Goal: Information Seeking & Learning: Learn about a topic

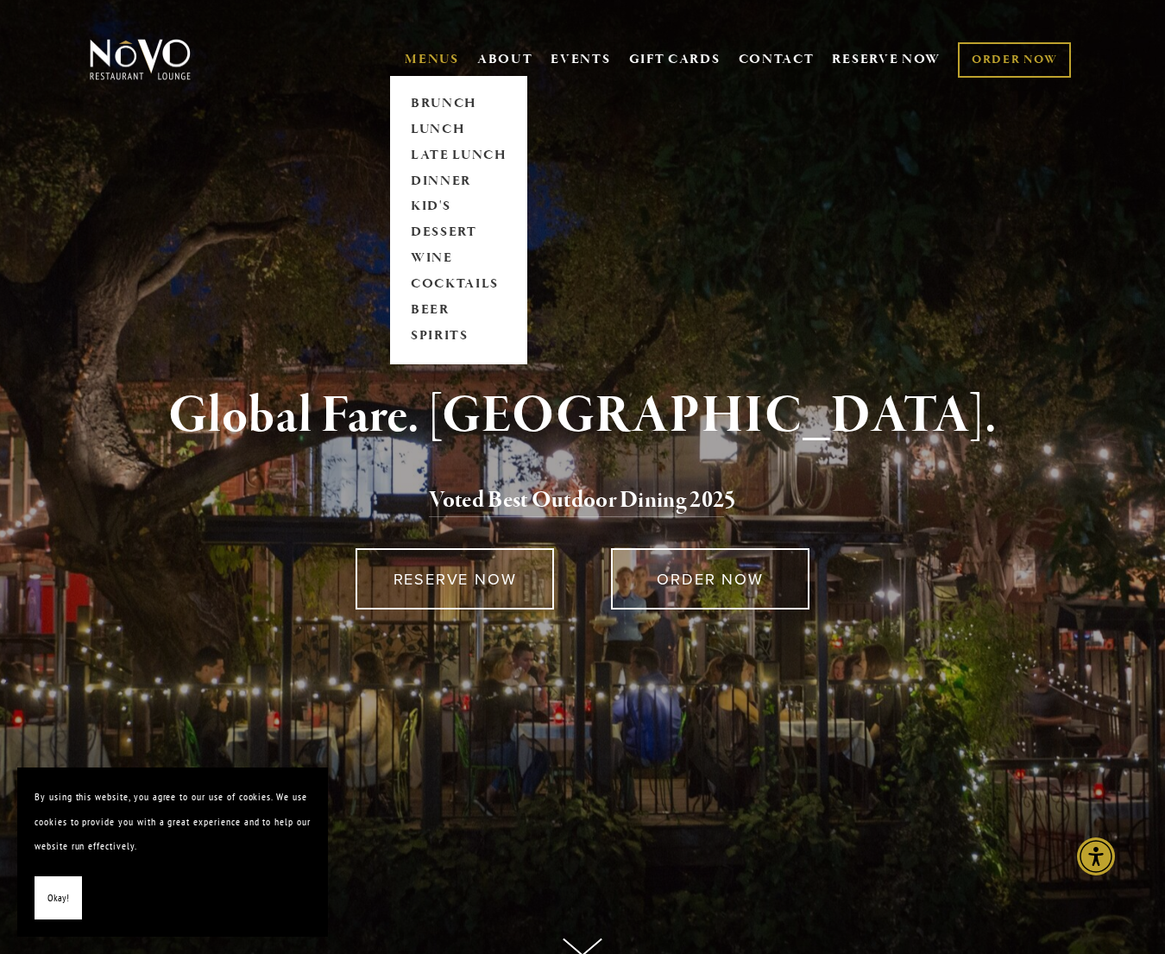
click at [423, 66] on link "MENUS" at bounding box center [432, 59] width 54 height 17
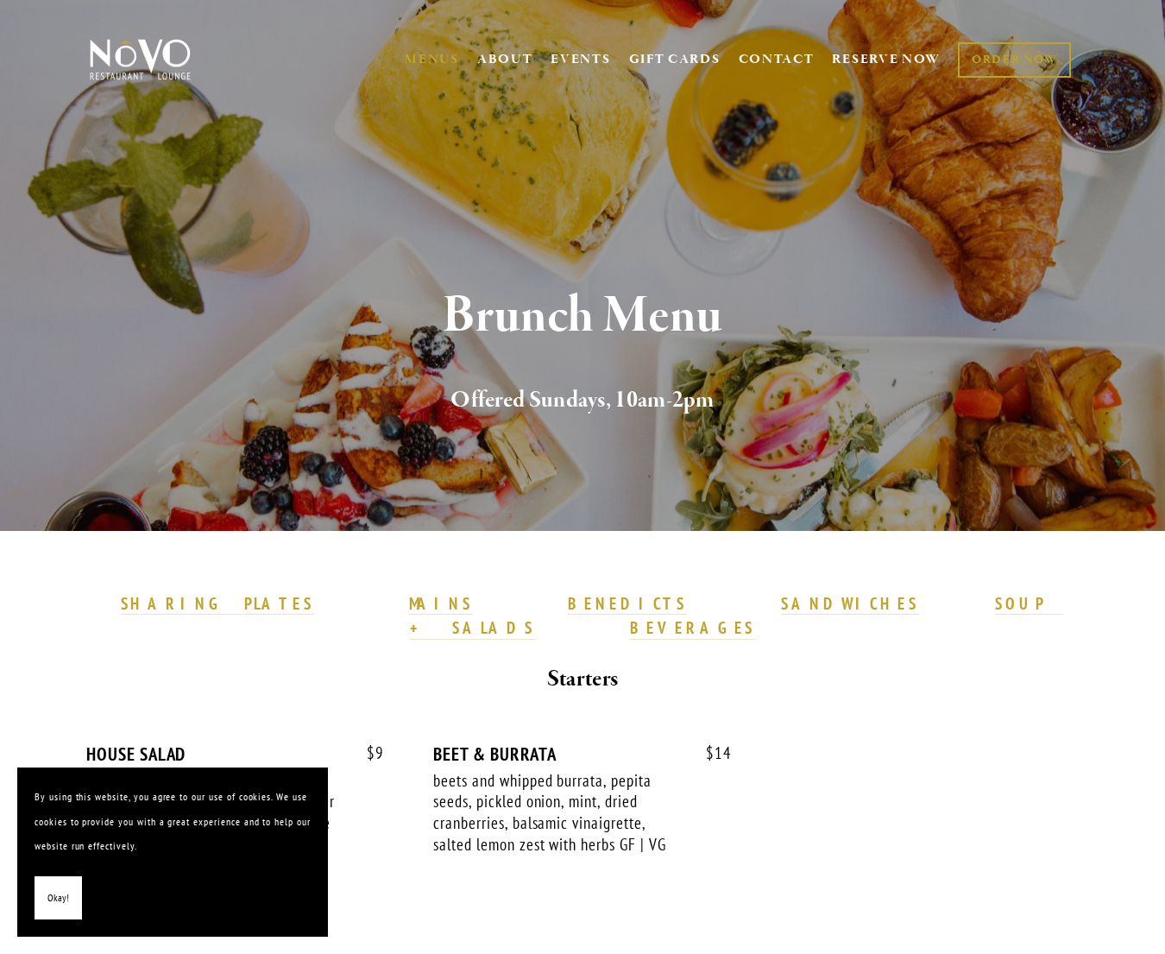
click at [422, 129] on section "Brunch Menu Offered Sundays, 10am-2pm" at bounding box center [582, 265] width 1165 height 531
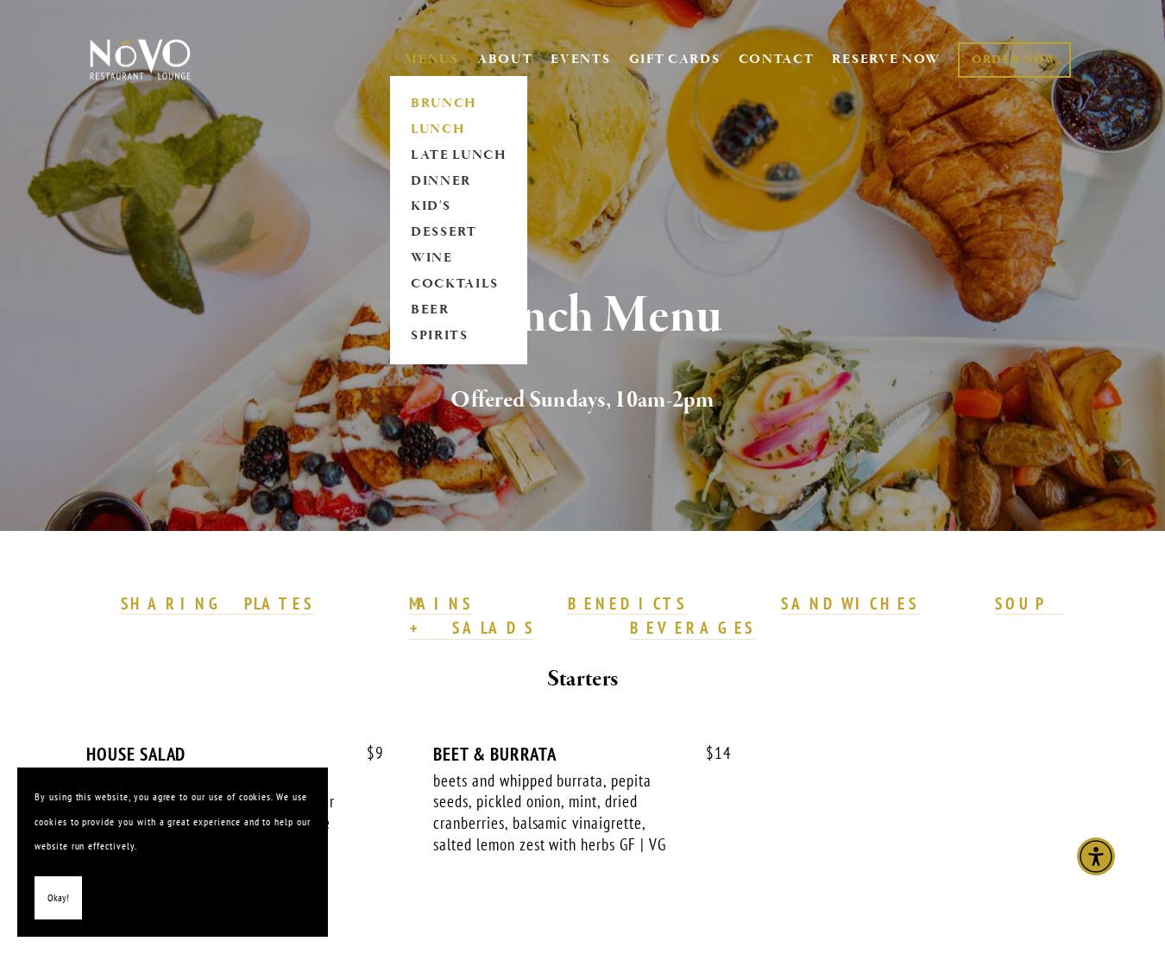
click at [422, 126] on link "LUNCH" at bounding box center [459, 130] width 108 height 26
